Goal: Information Seeking & Learning: Find specific fact

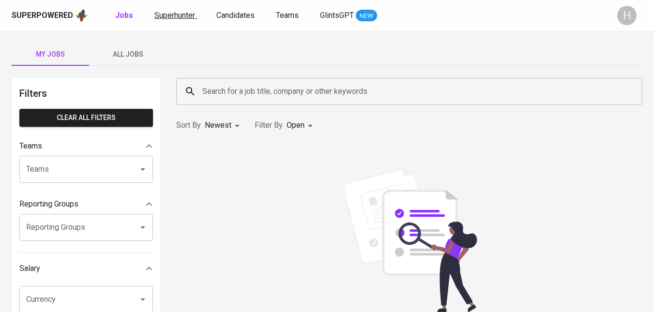
click at [193, 17] on span "Superhunter" at bounding box center [174, 15] width 41 height 9
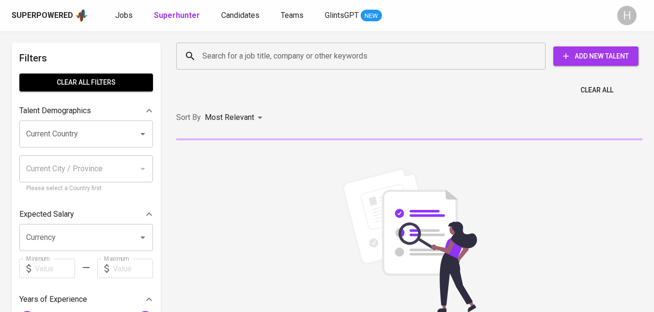
click at [255, 66] on div "Search for a job title, company or other keywords" at bounding box center [360, 56] width 369 height 27
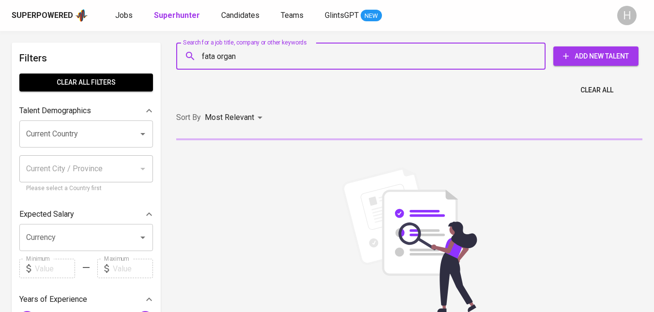
type input "fata organa"
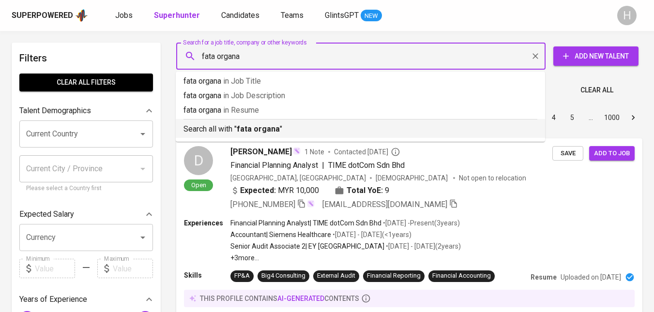
click at [250, 129] on b "fata organa" at bounding box center [258, 128] width 43 height 9
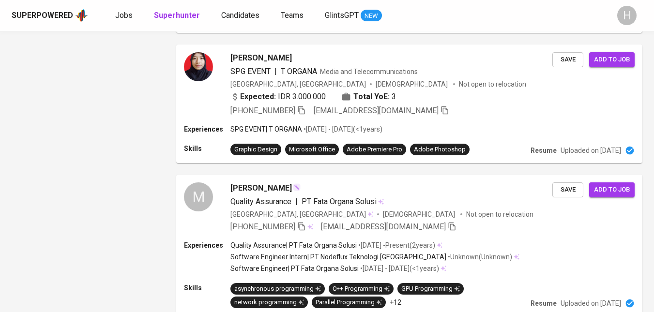
scroll to position [860, 0]
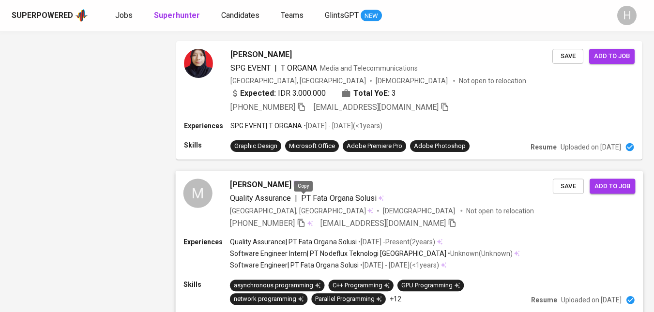
click at [304, 218] on icon "button" at bounding box center [301, 222] width 9 height 9
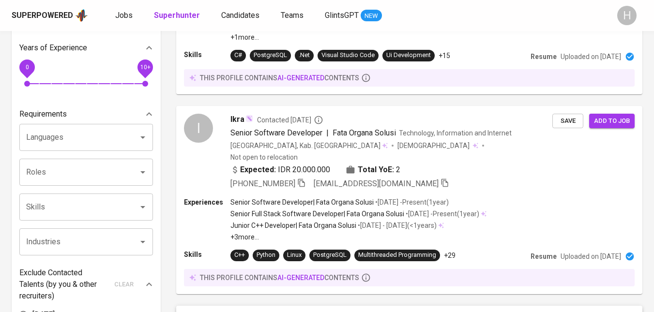
scroll to position [232, 0]
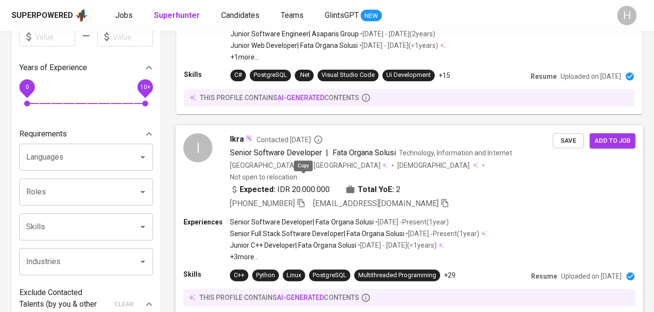
click at [304, 199] on icon "button" at bounding box center [301, 203] width 7 height 8
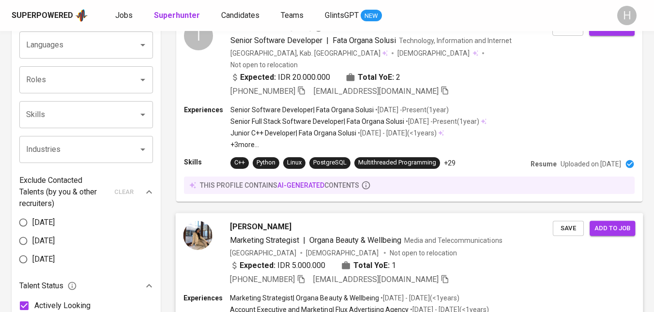
scroll to position [0, 0]
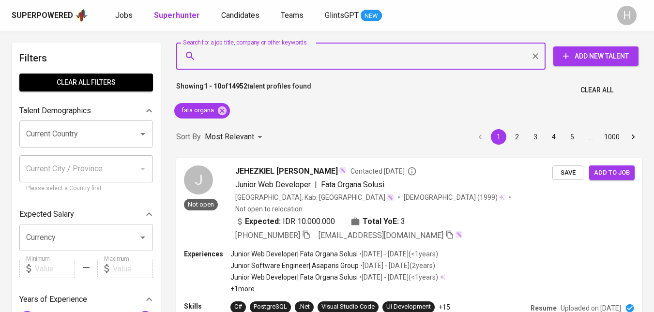
click at [290, 58] on input "Search for a job title, company or other keywords" at bounding box center [363, 56] width 327 height 18
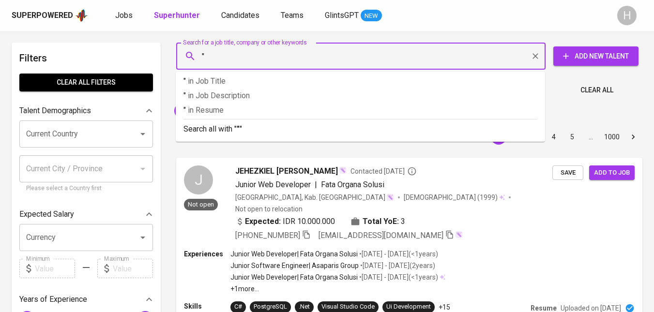
paste input "Snf Polymers [GEOGRAPHIC_DATA]"
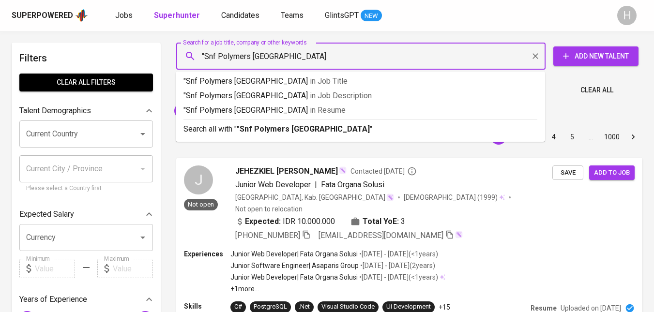
type input ""Snf Polymers Indonesia""
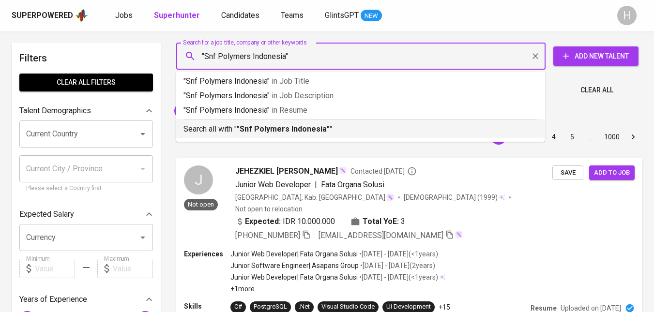
click at [290, 129] on b ""Snf Polymers Indonesia"" at bounding box center [283, 128] width 93 height 9
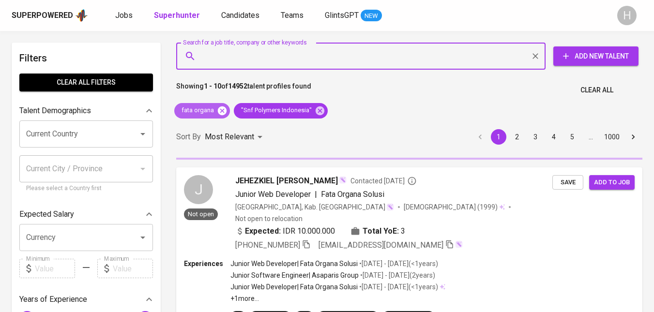
click at [223, 111] on icon at bounding box center [222, 111] width 11 height 11
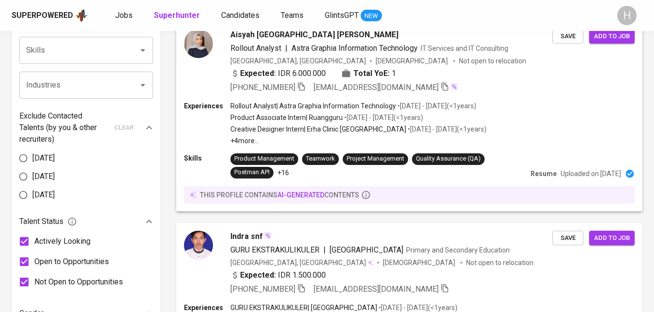
scroll to position [510, 0]
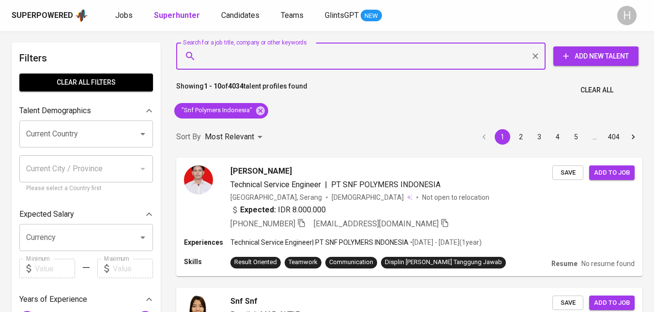
click at [312, 57] on input "Search for a job title, company or other keywords" at bounding box center [363, 56] width 327 height 18
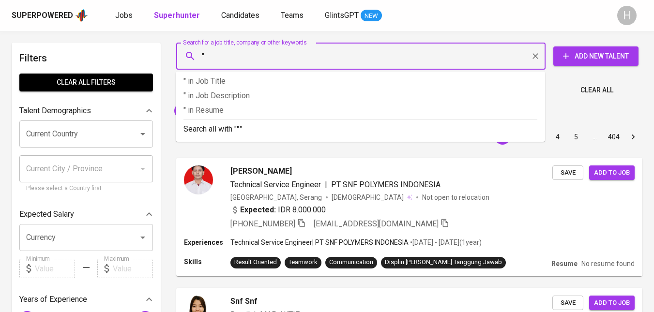
paste input "Bayu Dwi Wijayanto"
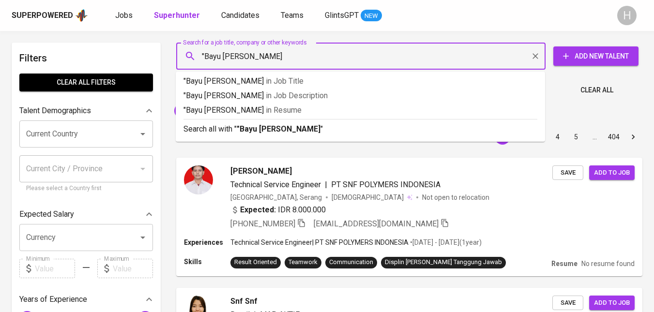
type input ""Bayu Dwi Wijayanto""
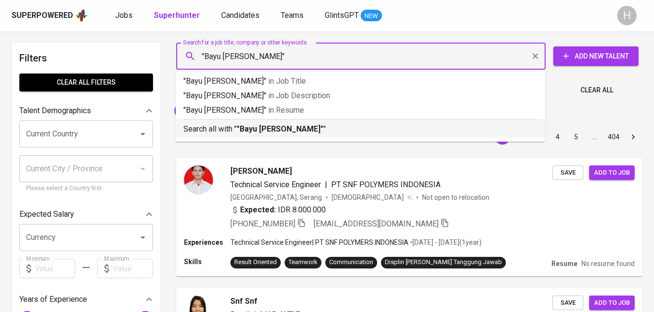
click at [317, 126] on p "Search all with " "Bayu Dwi Wijayanto" "" at bounding box center [360, 129] width 354 height 12
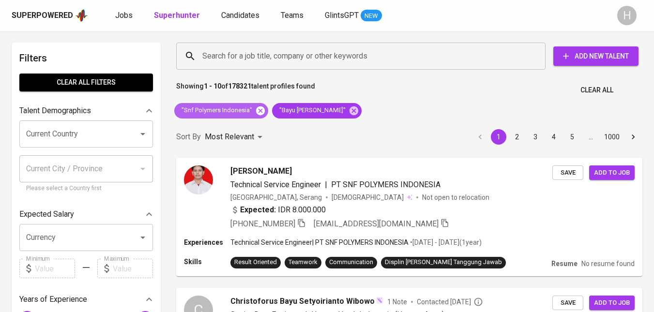
click at [259, 111] on icon at bounding box center [260, 111] width 11 height 11
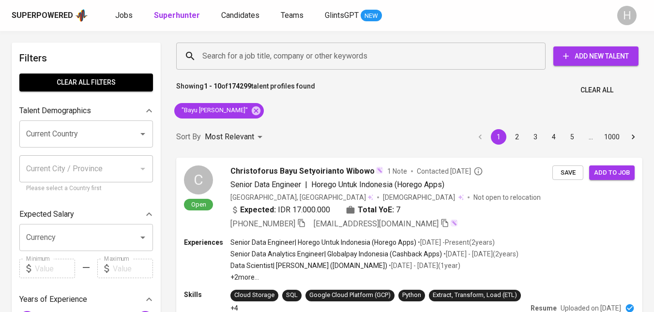
scroll to position [548, 0]
